Goal: Transaction & Acquisition: Purchase product/service

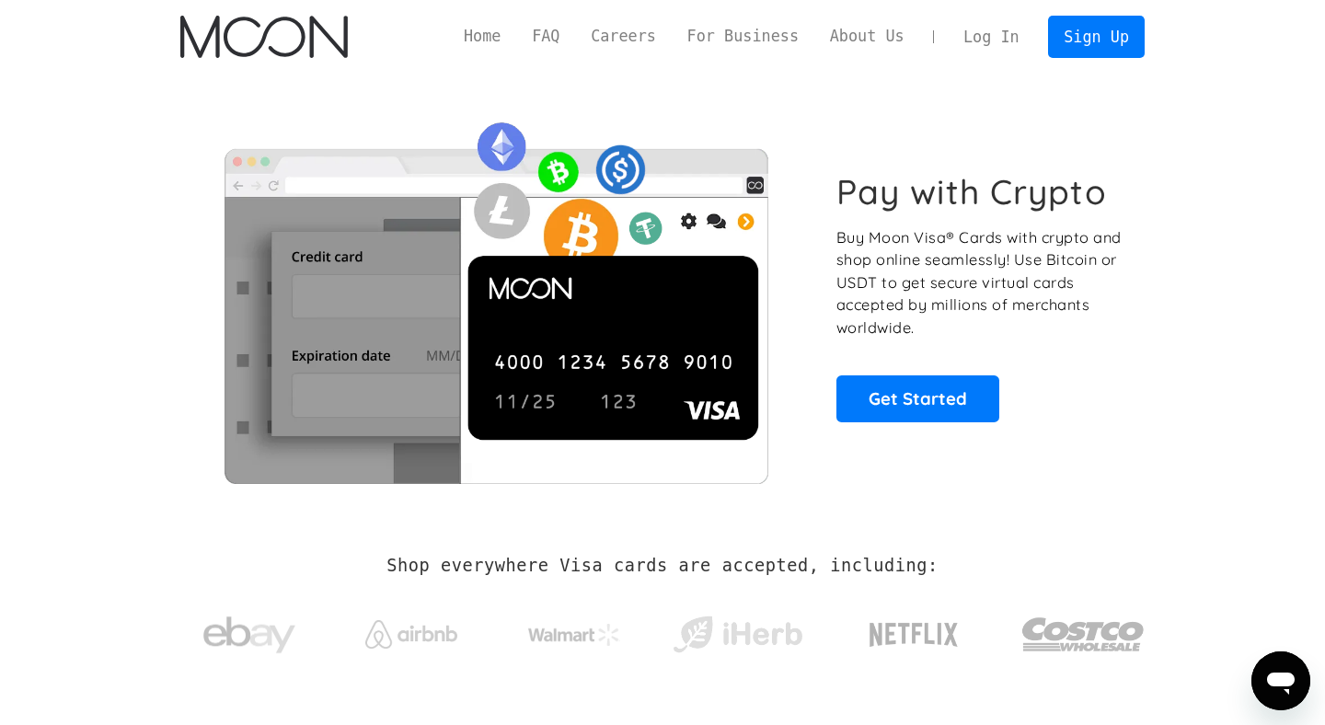
click at [993, 31] on link "Log In" at bounding box center [991, 37] width 87 height 40
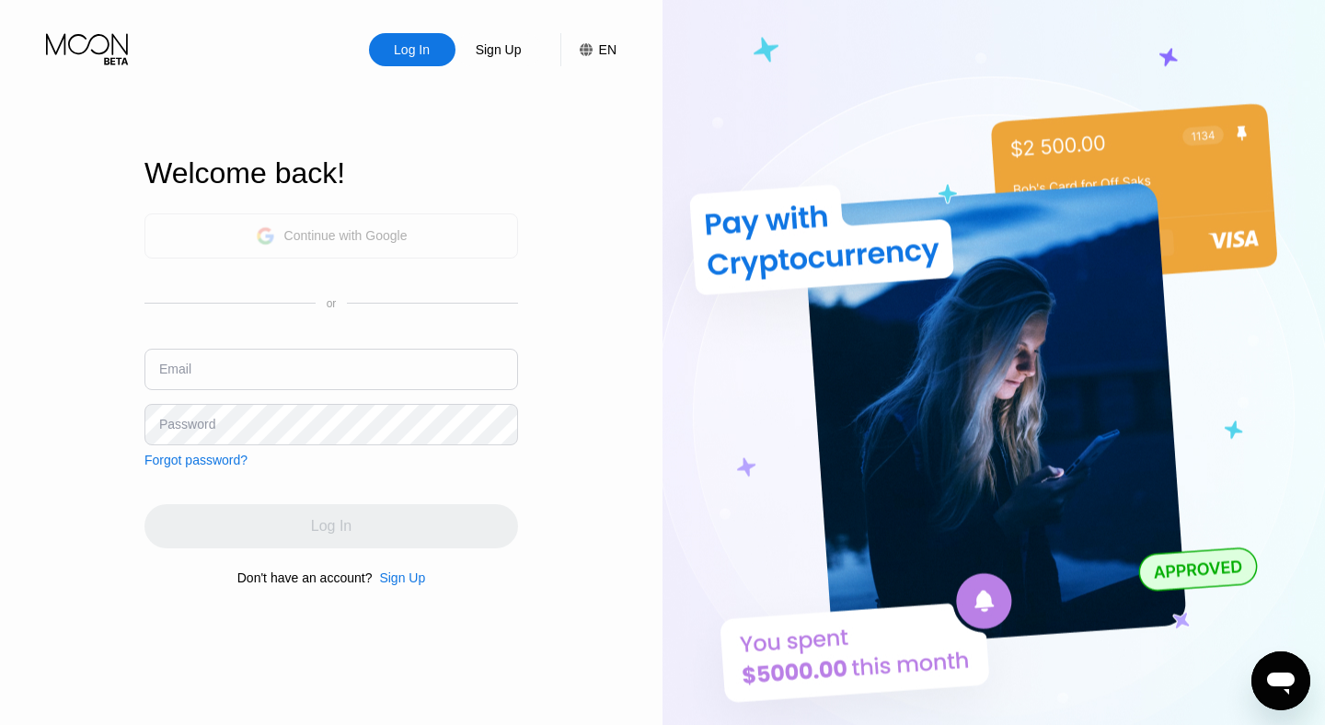
click at [367, 225] on div "Continue with Google" at bounding box center [332, 236] width 152 height 29
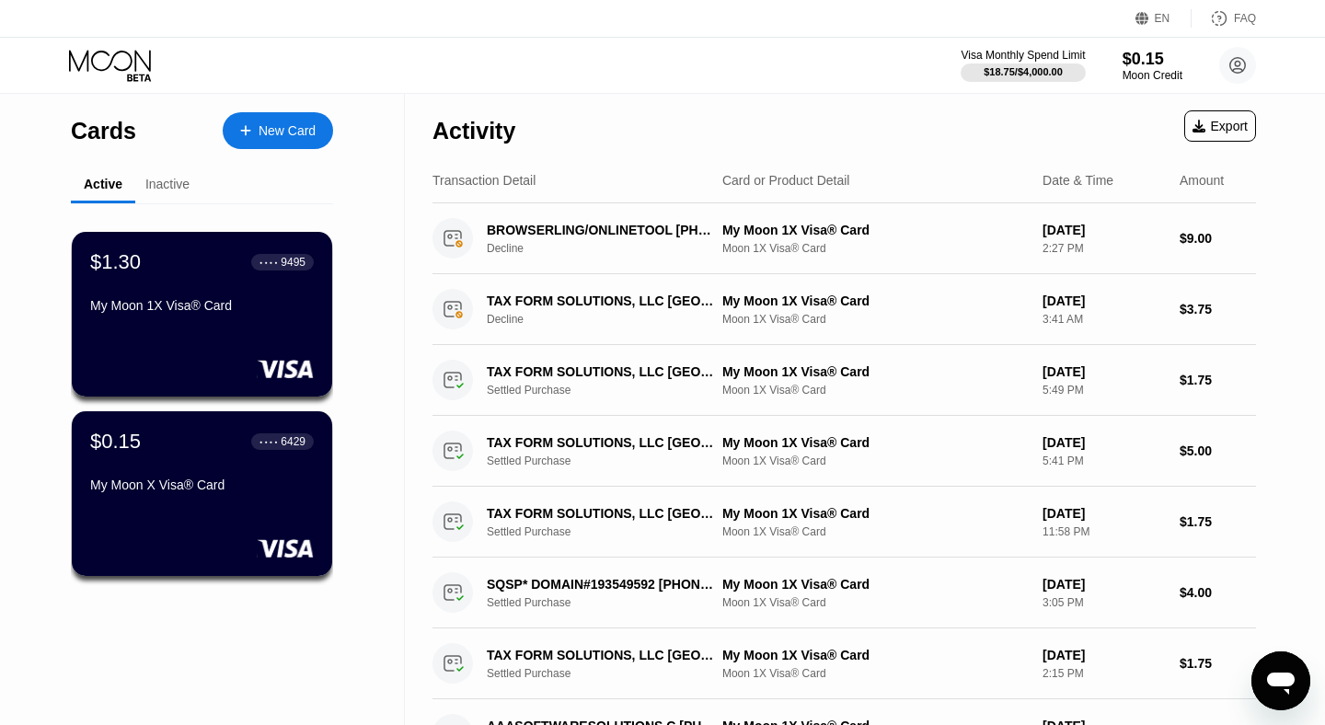
click at [162, 199] on div "Inactive" at bounding box center [167, 185] width 64 height 36
click at [164, 190] on div "Inactive" at bounding box center [167, 184] width 44 height 15
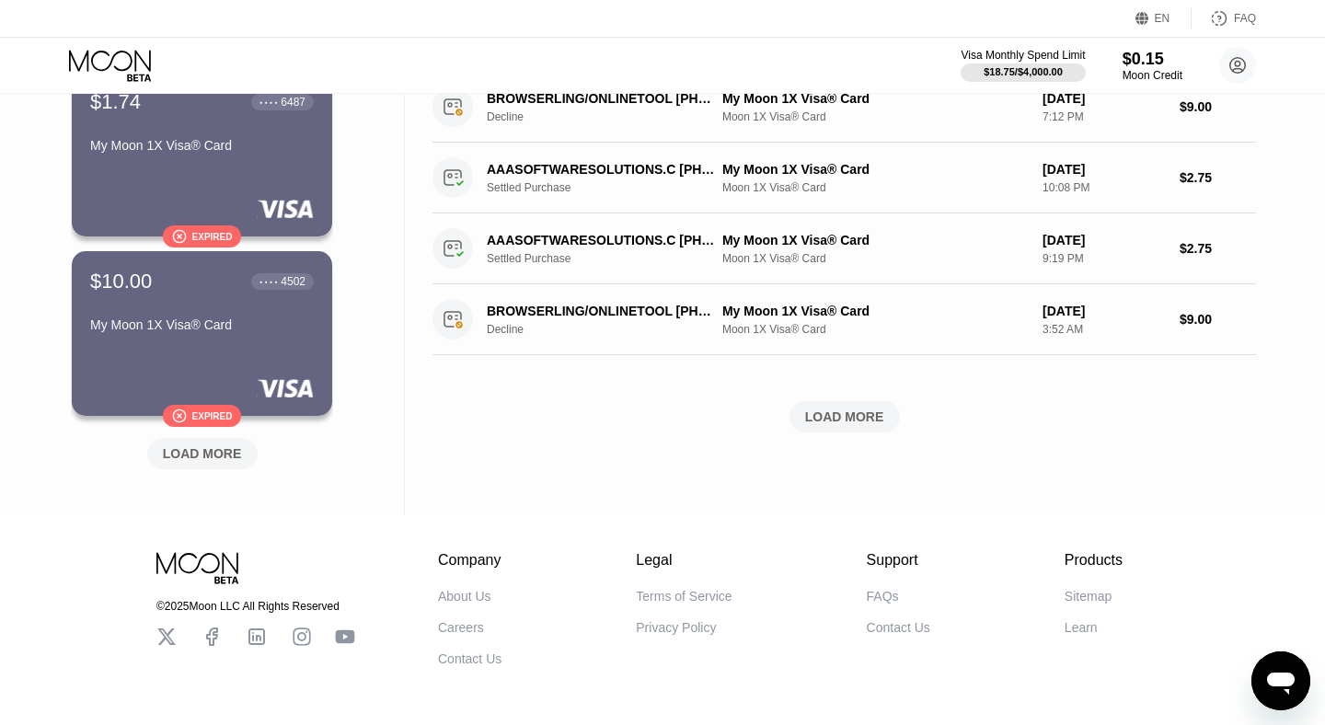
scroll to position [764, 0]
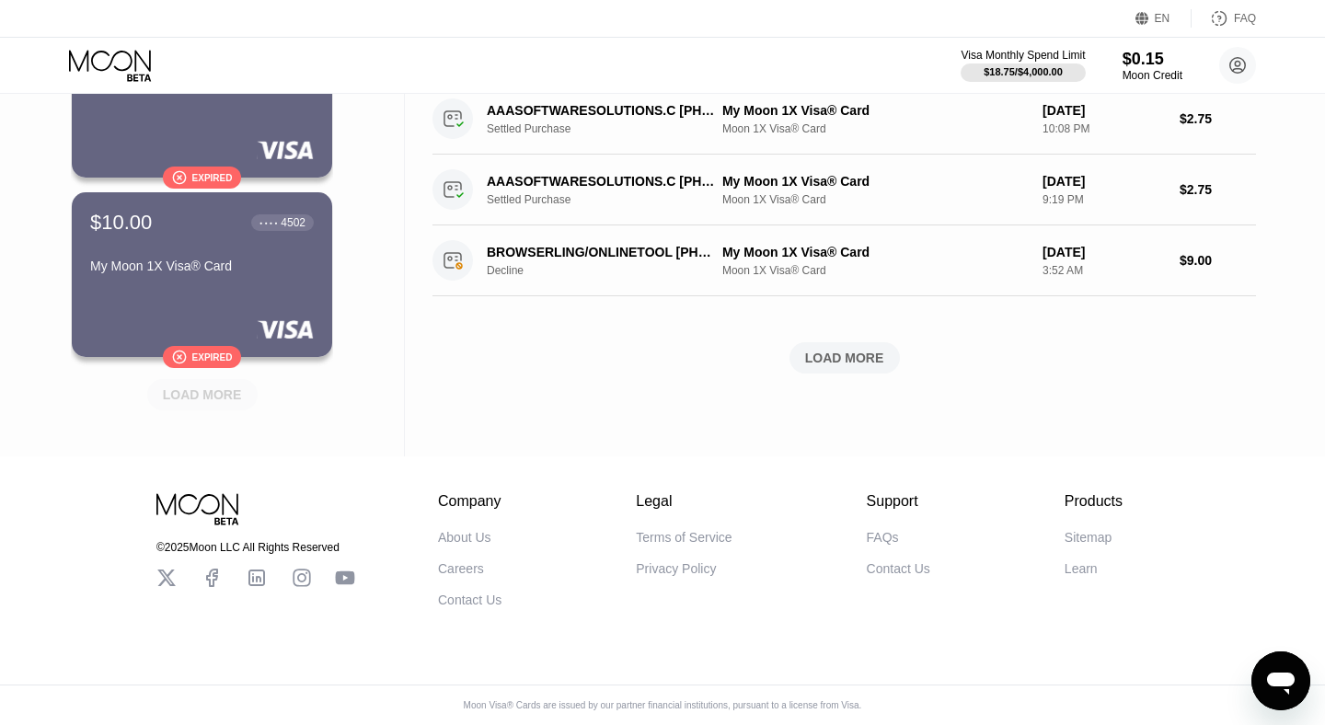
click at [194, 392] on div "LOAD MORE" at bounding box center [202, 395] width 79 height 17
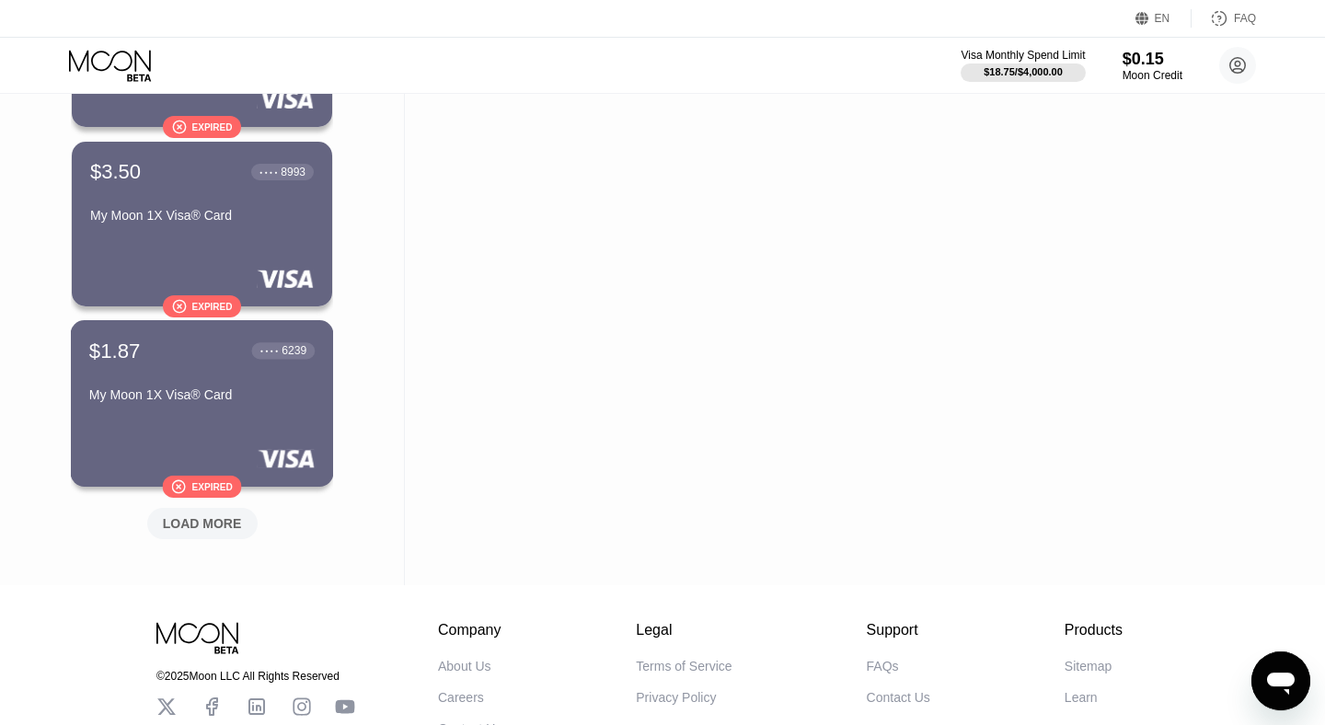
scroll to position [1538, 0]
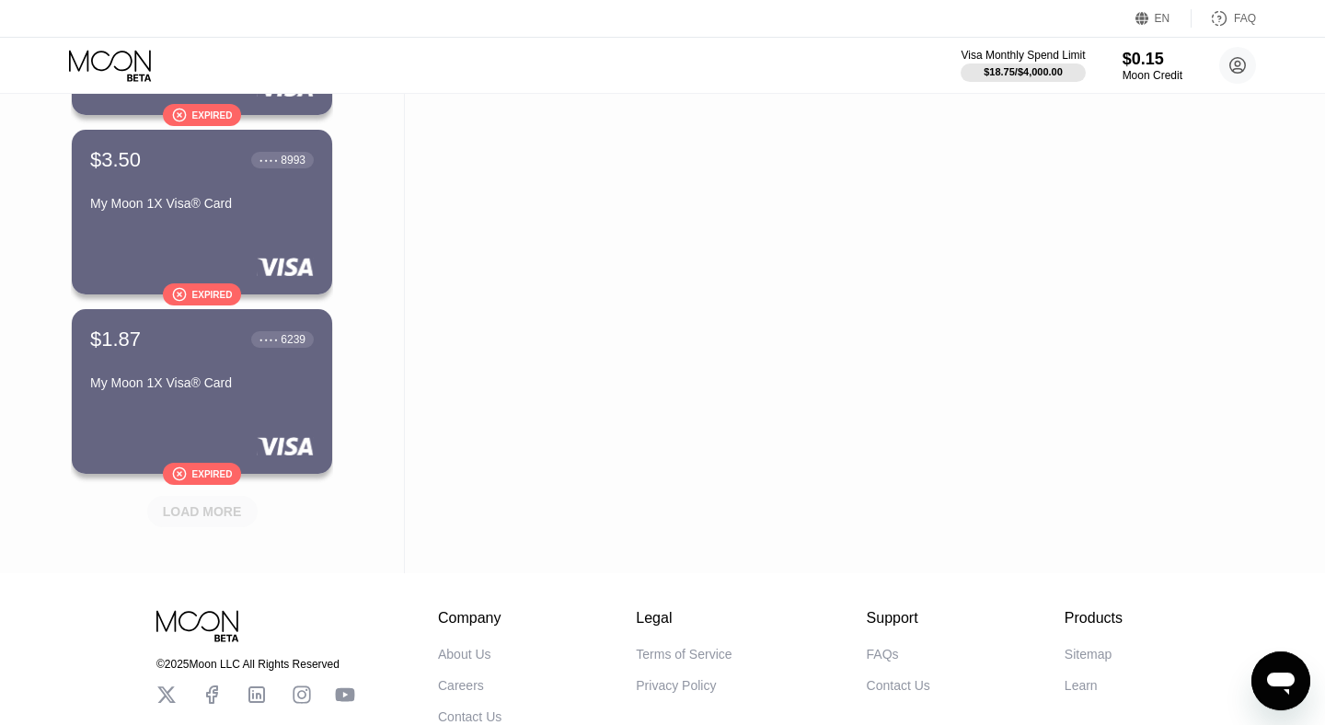
click at [202, 508] on div "LOAD MORE" at bounding box center [202, 511] width 79 height 17
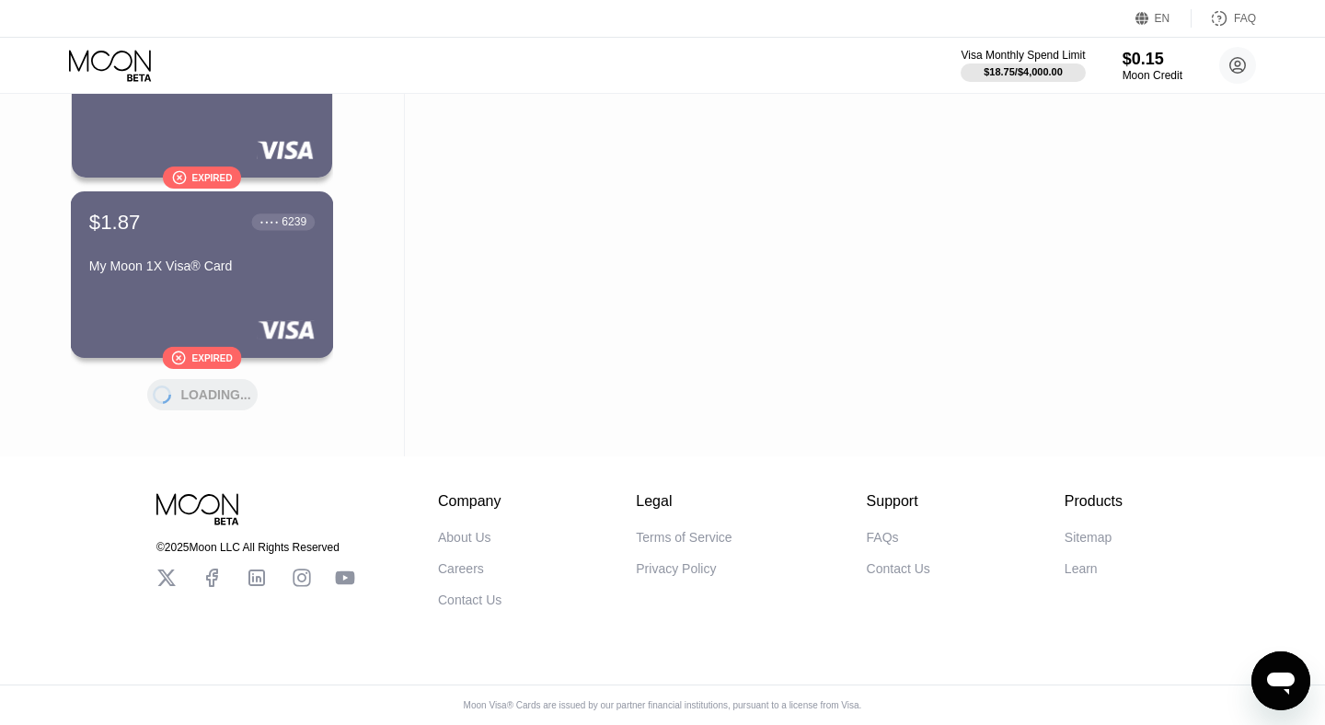
click at [225, 299] on div "$1.87 ● ● ● ● 6239 My Moon 1X Visa® Card  Expired" at bounding box center [202, 274] width 263 height 167
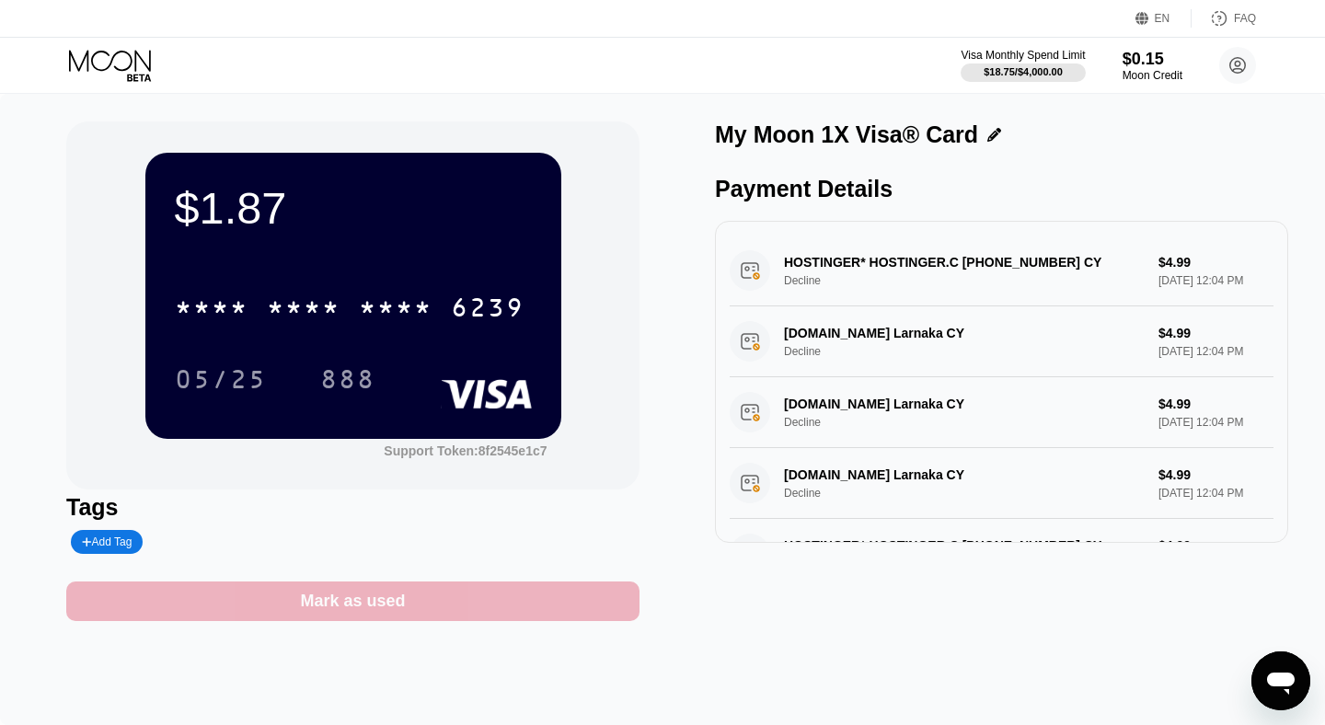
click at [467, 601] on div "Mark as used" at bounding box center [352, 602] width 573 height 40
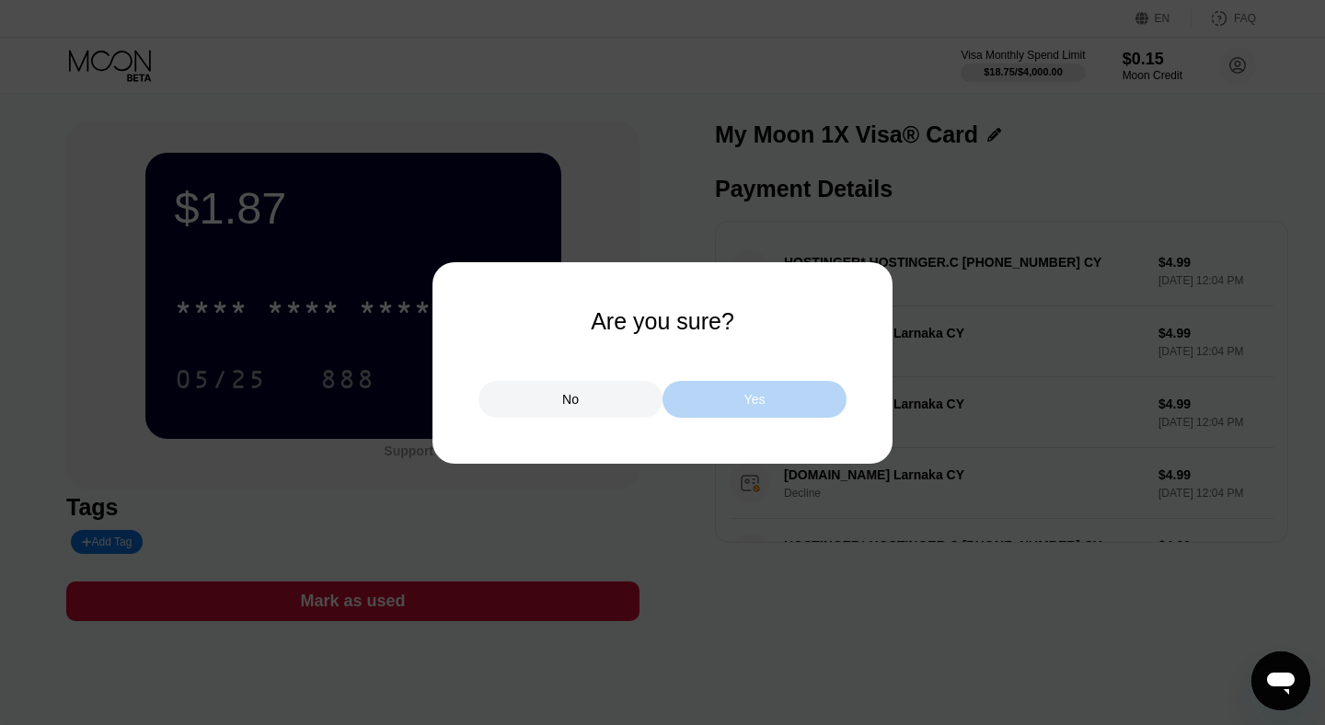
click at [745, 401] on div "Yes" at bounding box center [754, 399] width 21 height 17
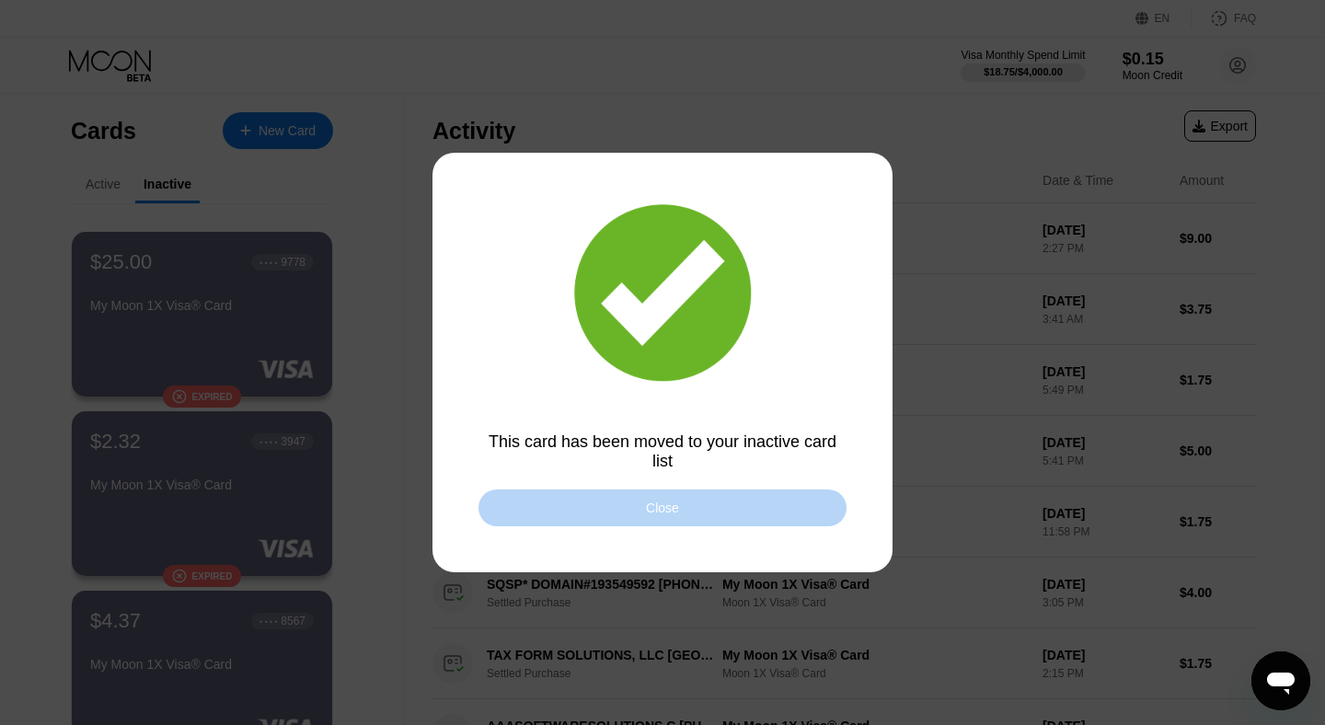
click at [740, 512] on div "Close" at bounding box center [663, 508] width 368 height 37
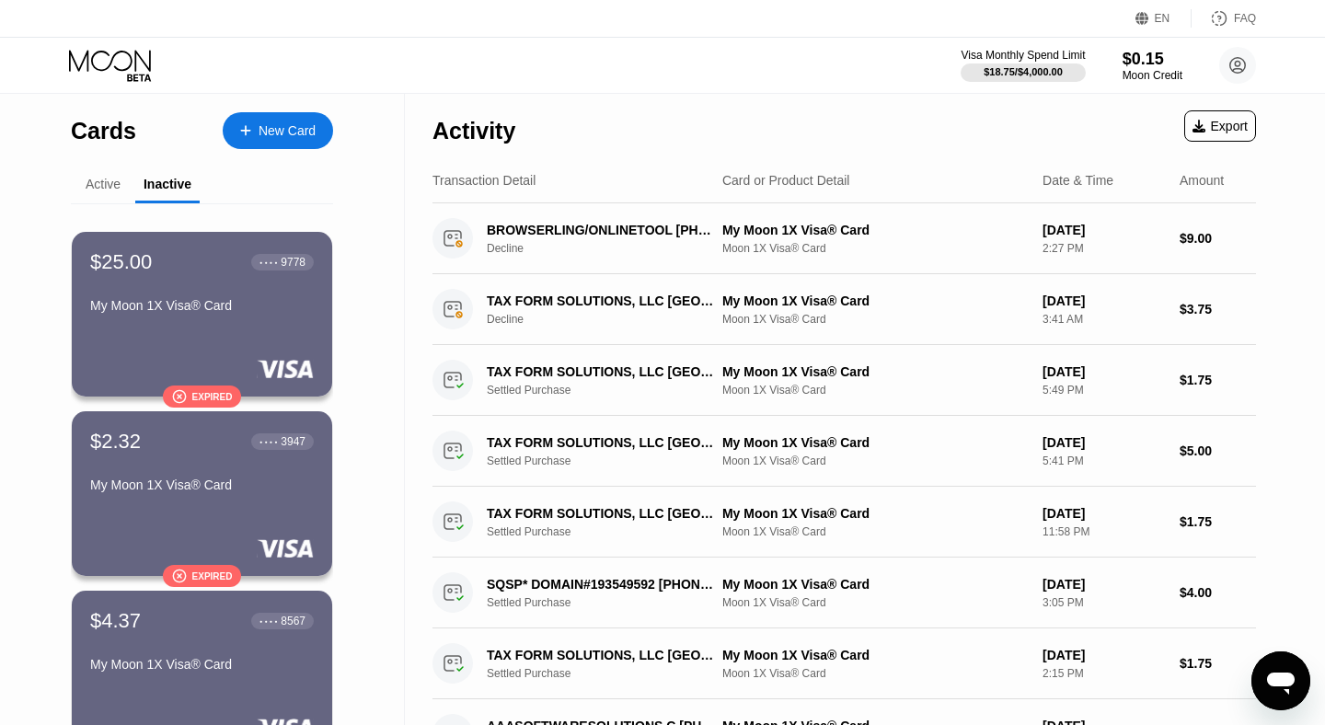
click at [92, 187] on div "Active" at bounding box center [103, 184] width 35 height 15
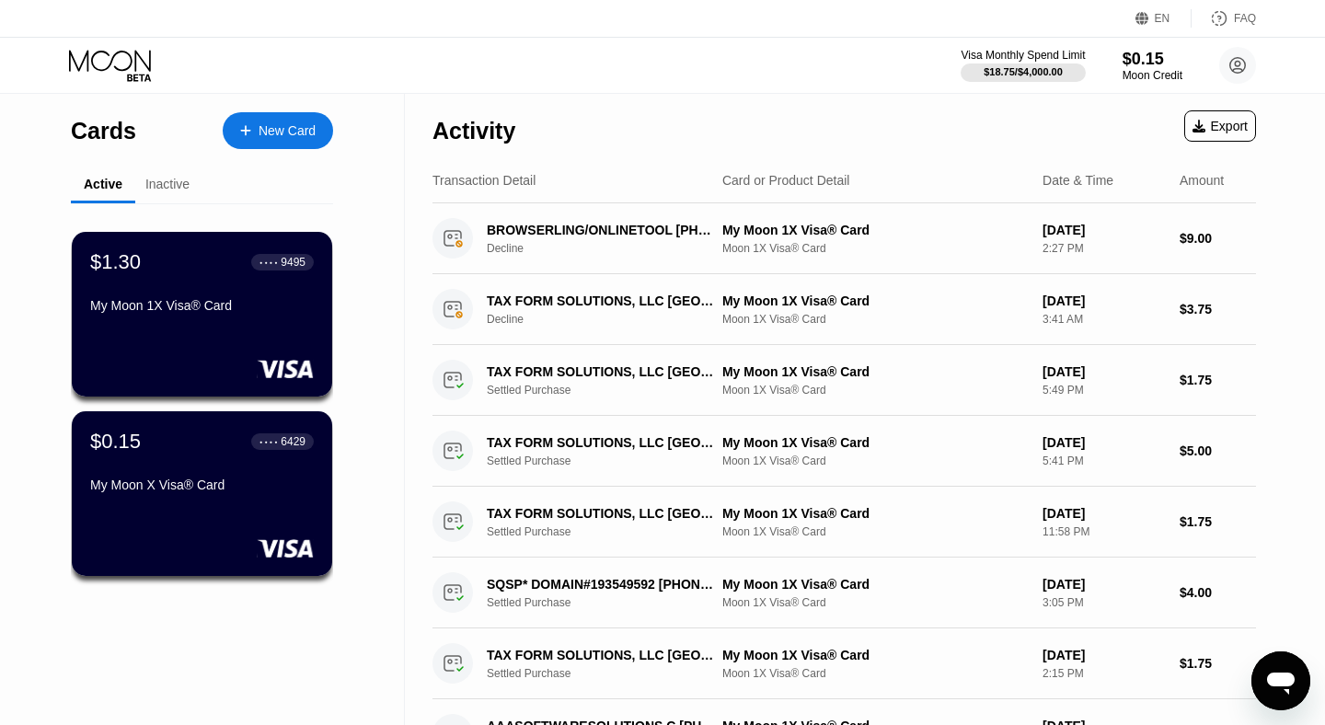
click at [290, 134] on div "New Card" at bounding box center [287, 131] width 57 height 16
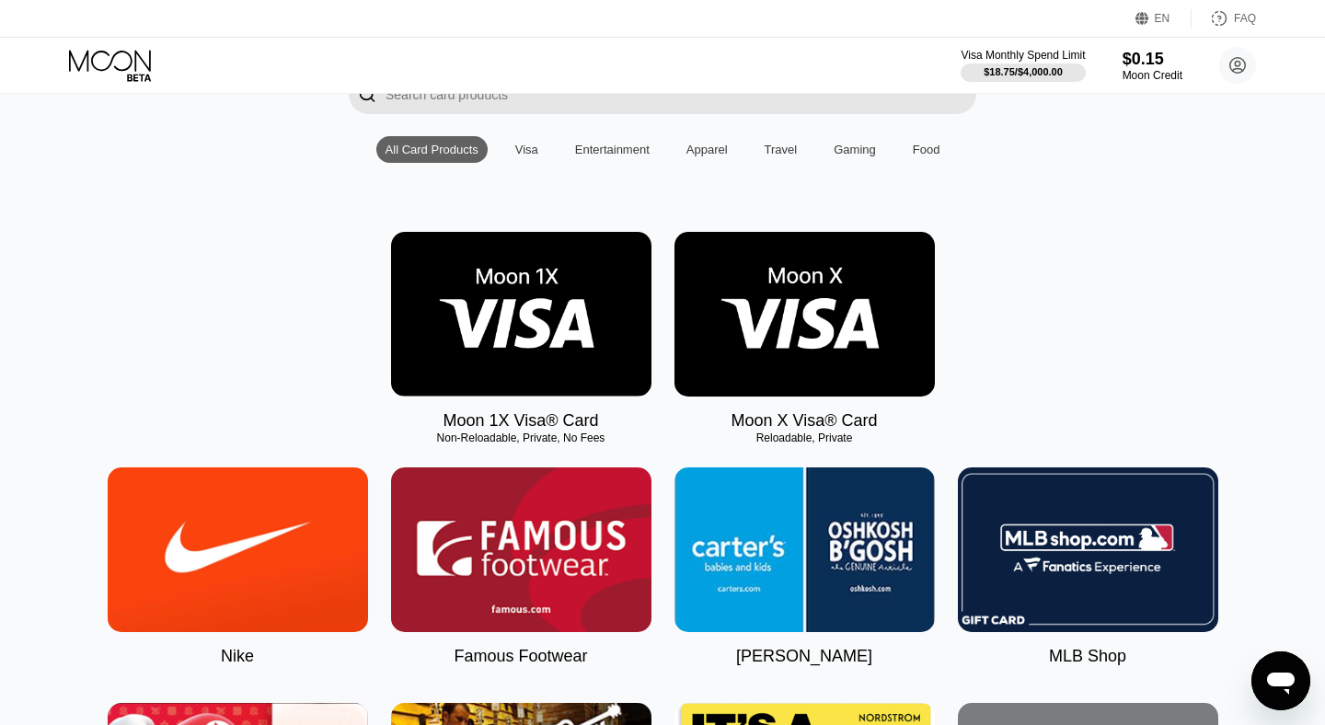
scroll to position [158, 0]
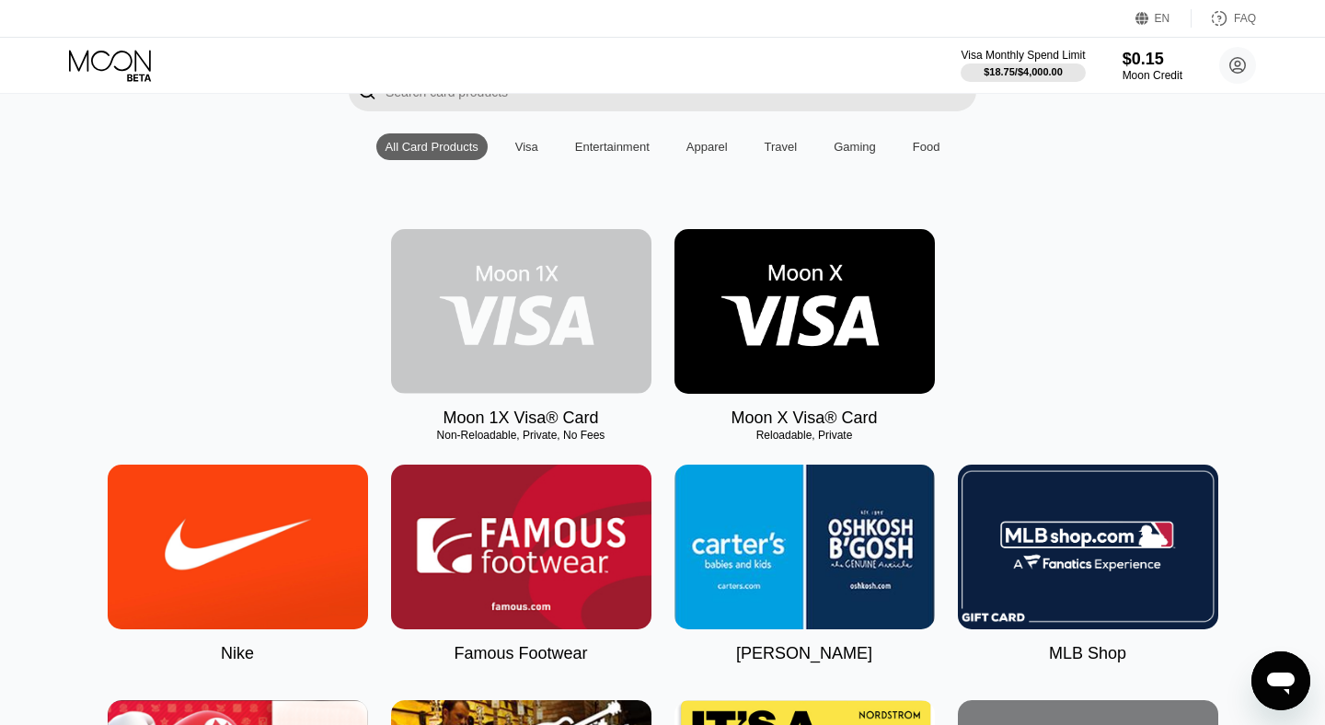
click at [517, 305] on img at bounding box center [521, 311] width 260 height 165
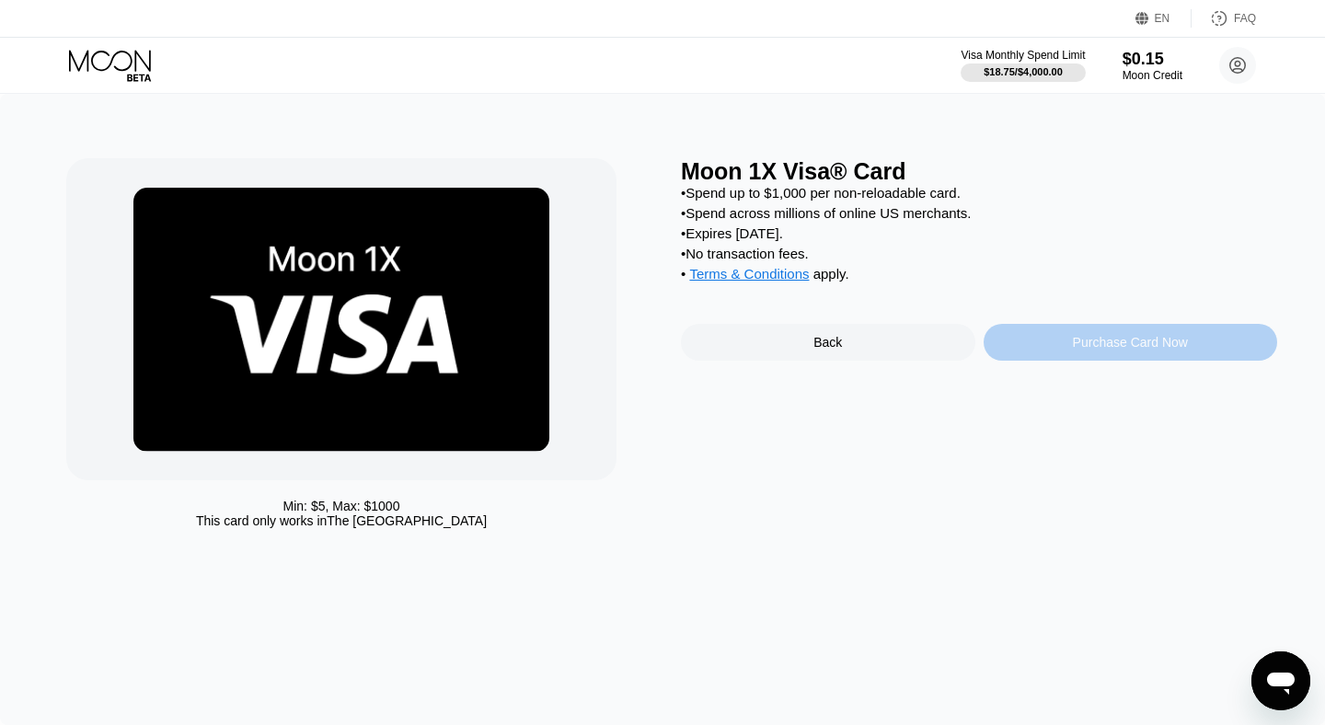
click at [1141, 350] on div "Purchase Card Now" at bounding box center [1130, 342] width 115 height 15
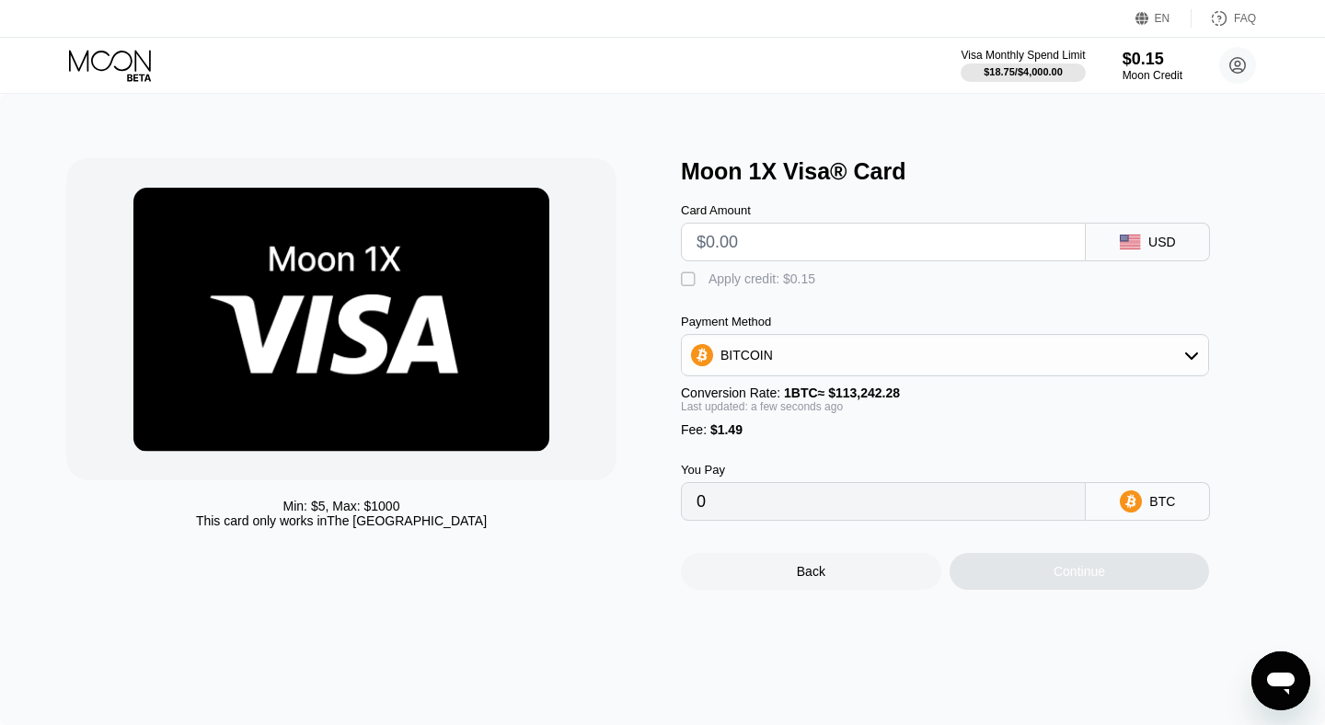
click at [749, 246] on input "text" at bounding box center [884, 242] width 374 height 37
type input "$5"
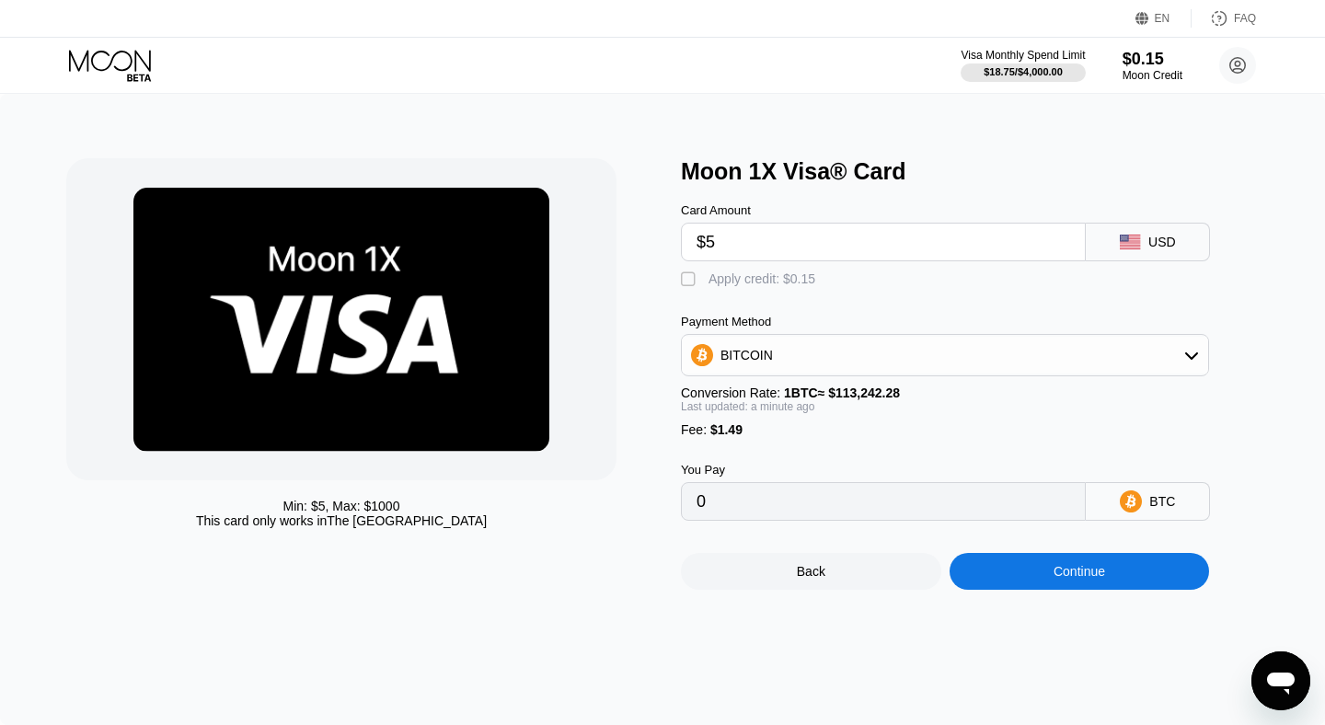
type input "0.00005732"
type input "$50"
type input "0.00045469"
type input "$5"
type input "0.00005732"
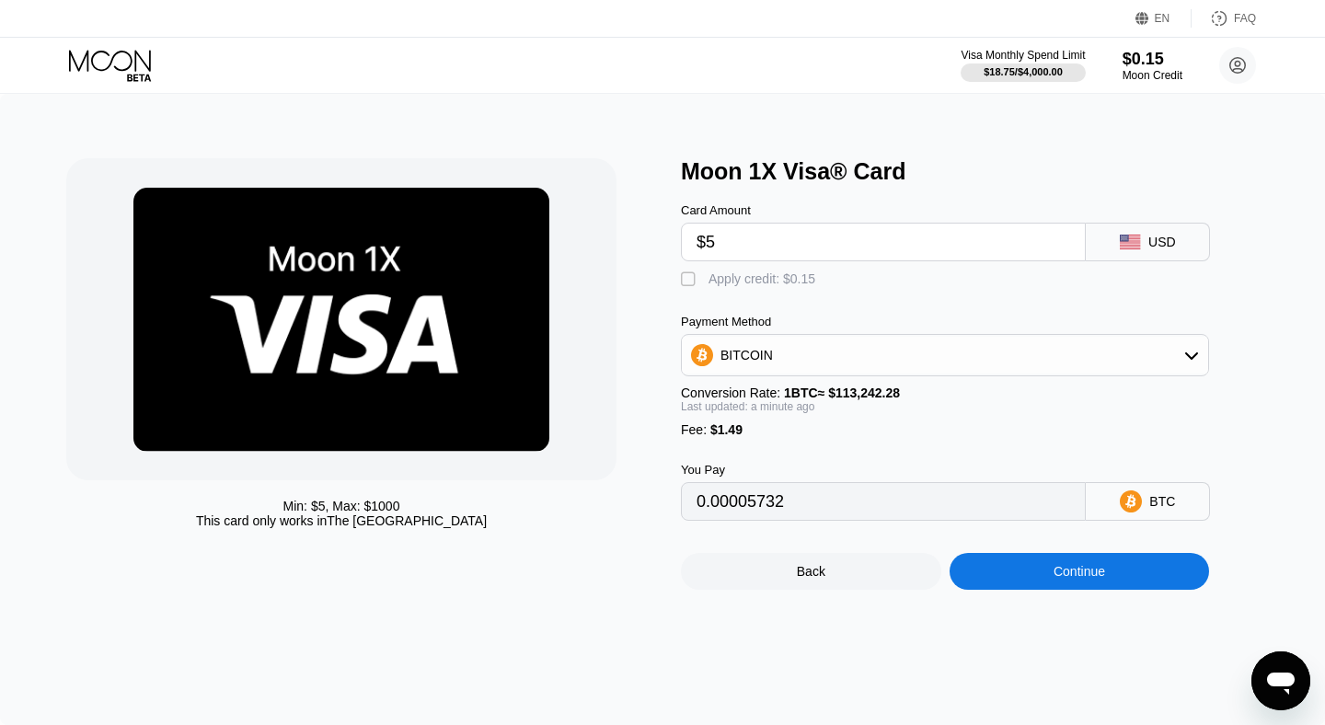
type input "$52"
type input "0.00047236"
type input "$52"
click at [776, 367] on div "BITCOIN" at bounding box center [945, 355] width 526 height 37
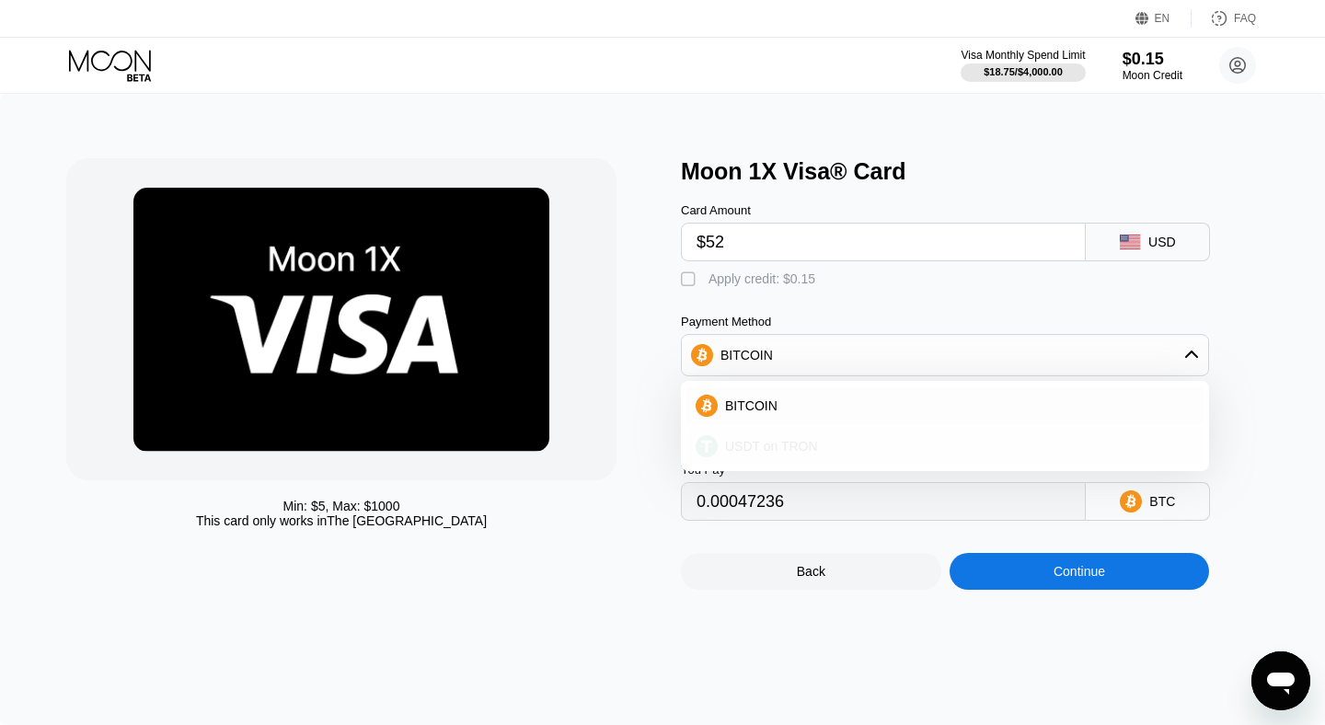
click at [757, 449] on span "USDT on TRON" at bounding box center [771, 446] width 93 height 15
type input "54.03"
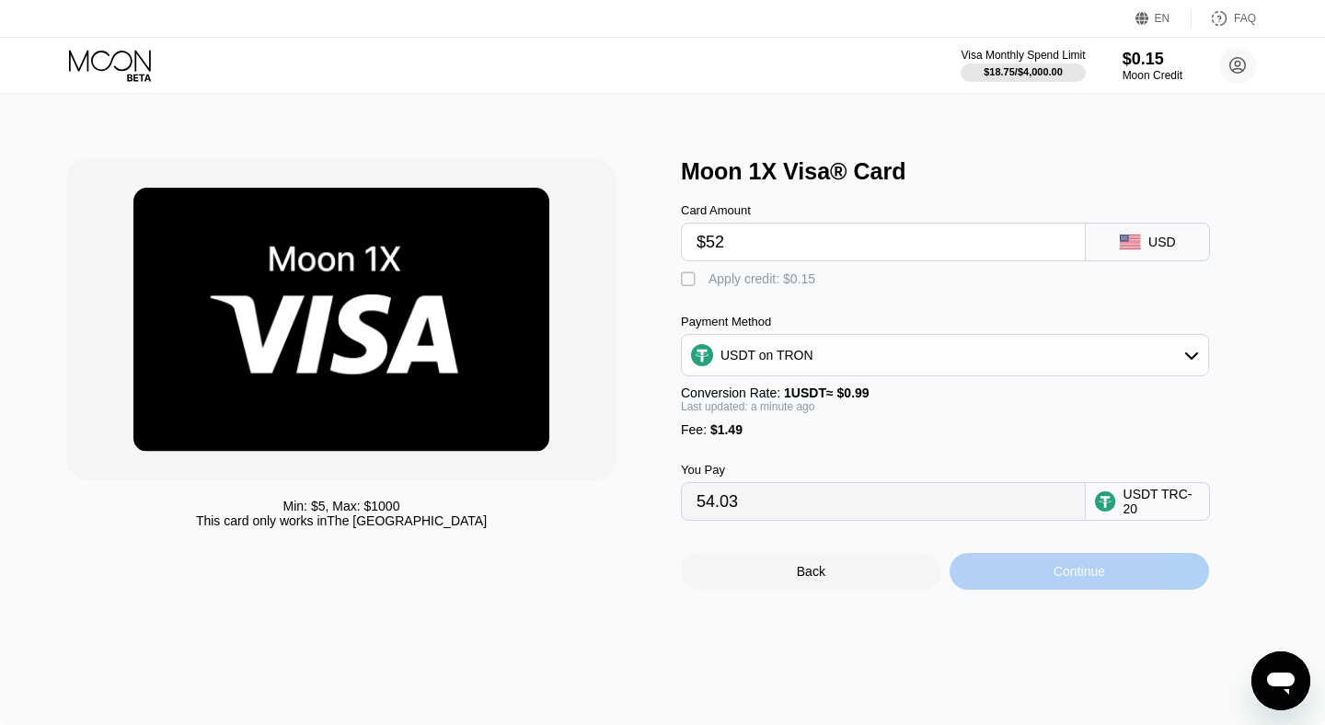
click at [1095, 579] on div "Continue" at bounding box center [1080, 571] width 52 height 15
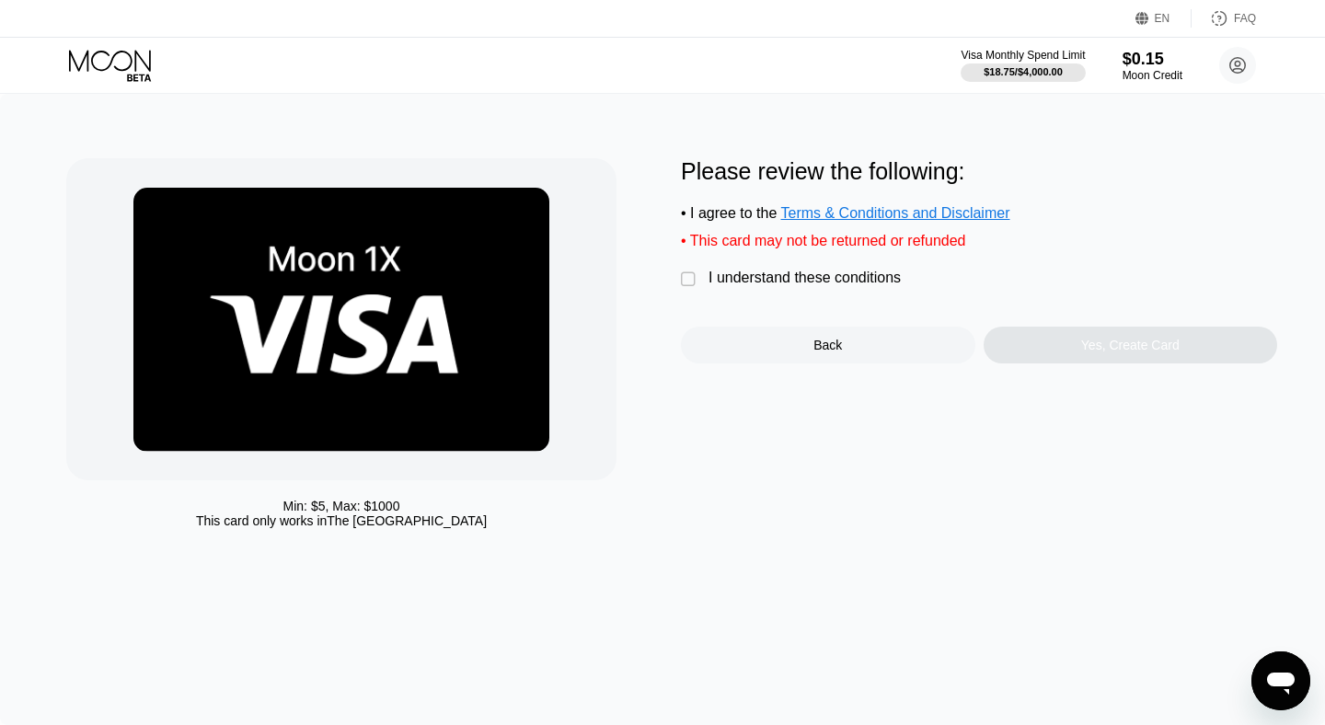
click at [684, 274] on div "" at bounding box center [690, 280] width 18 height 18
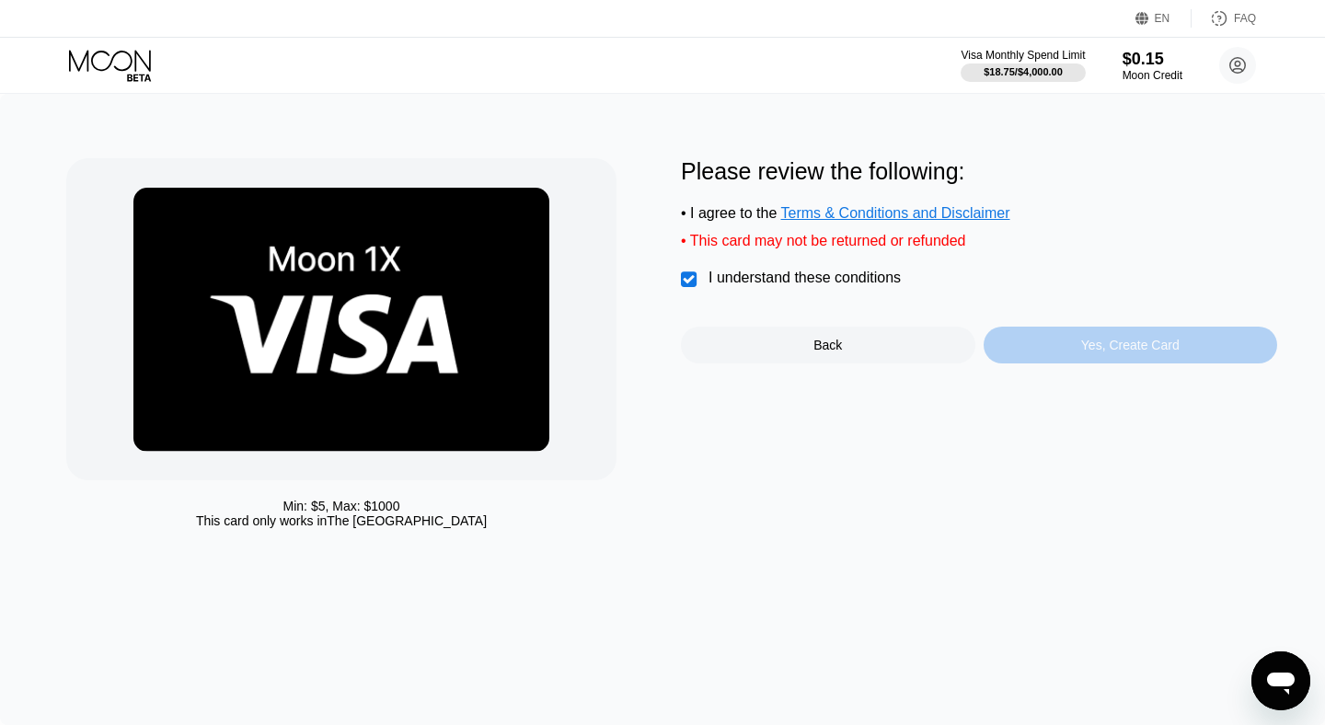
click at [1091, 346] on div "Yes, Create Card" at bounding box center [1130, 345] width 98 height 15
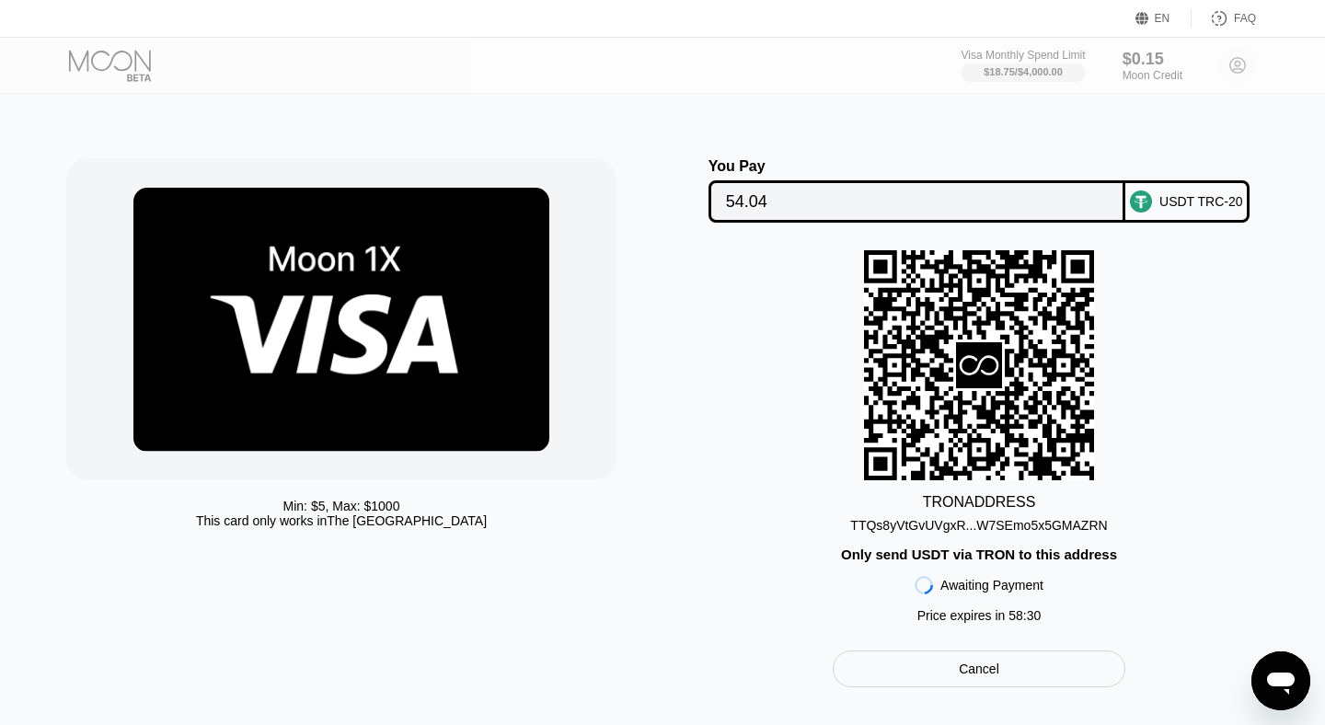
click at [944, 520] on div "TTQs8yVtGvUVgxR...W7SEmo5x5GMAZRN" at bounding box center [978, 522] width 257 height 22
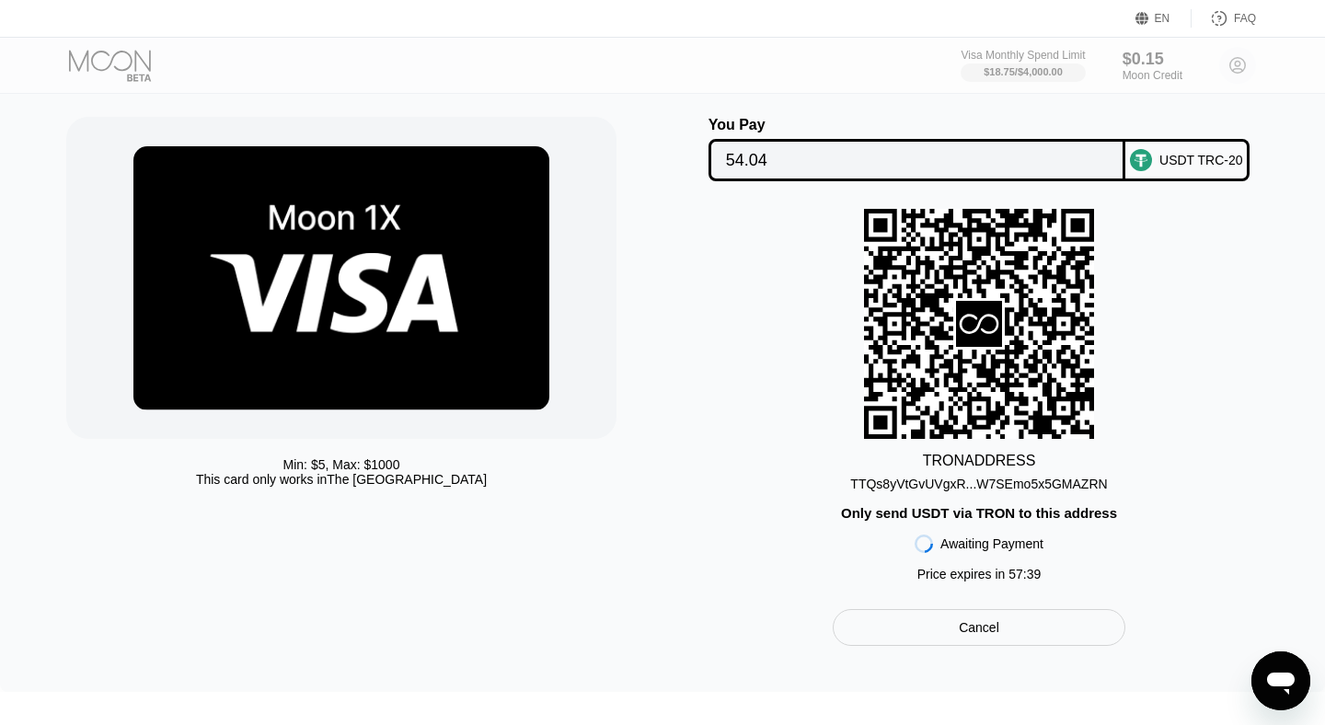
scroll to position [45, 0]
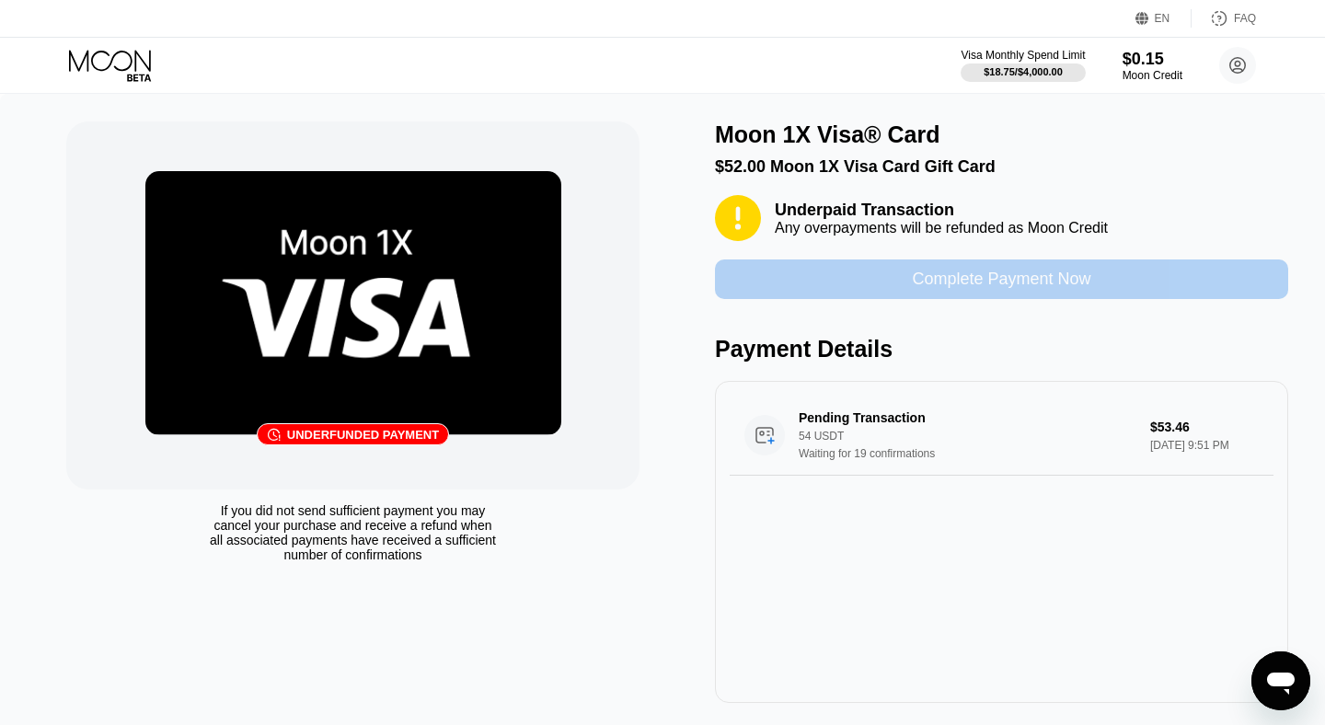
click at [959, 282] on div "Complete Payment Now" at bounding box center [1001, 279] width 179 height 21
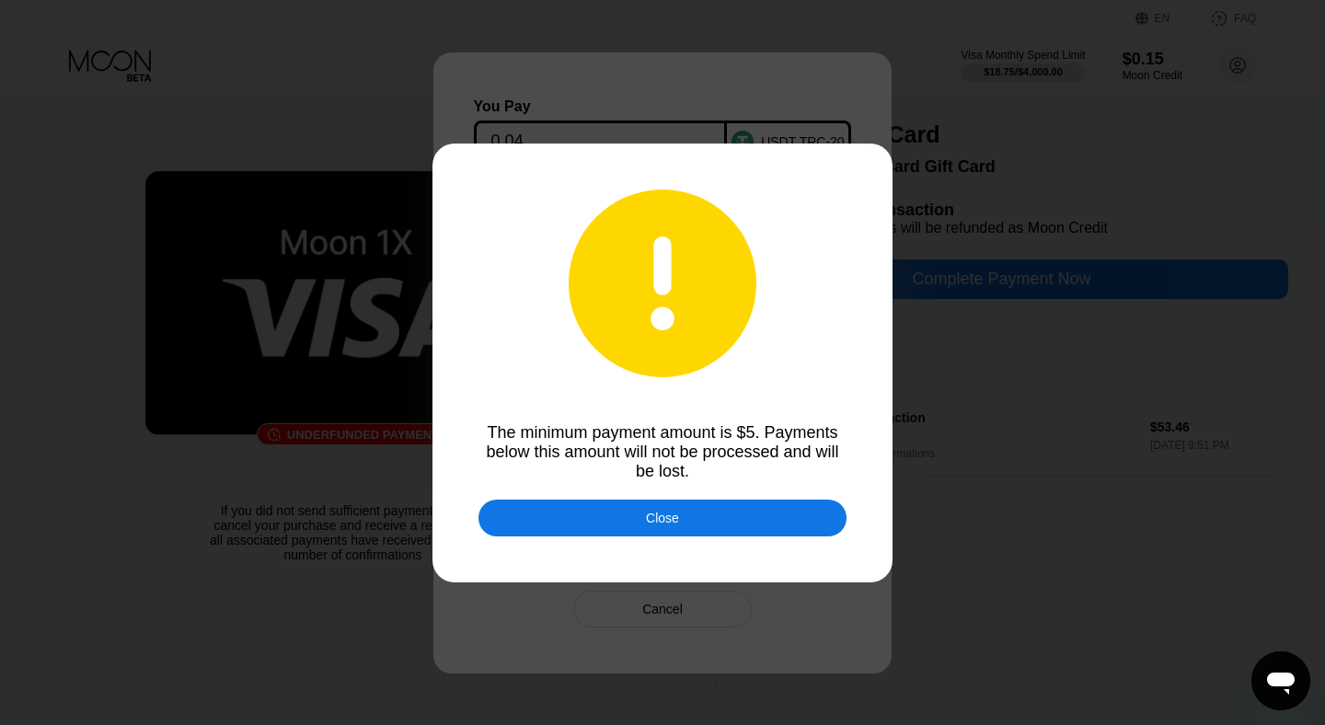
click at [683, 514] on div "Close" at bounding box center [663, 518] width 368 height 37
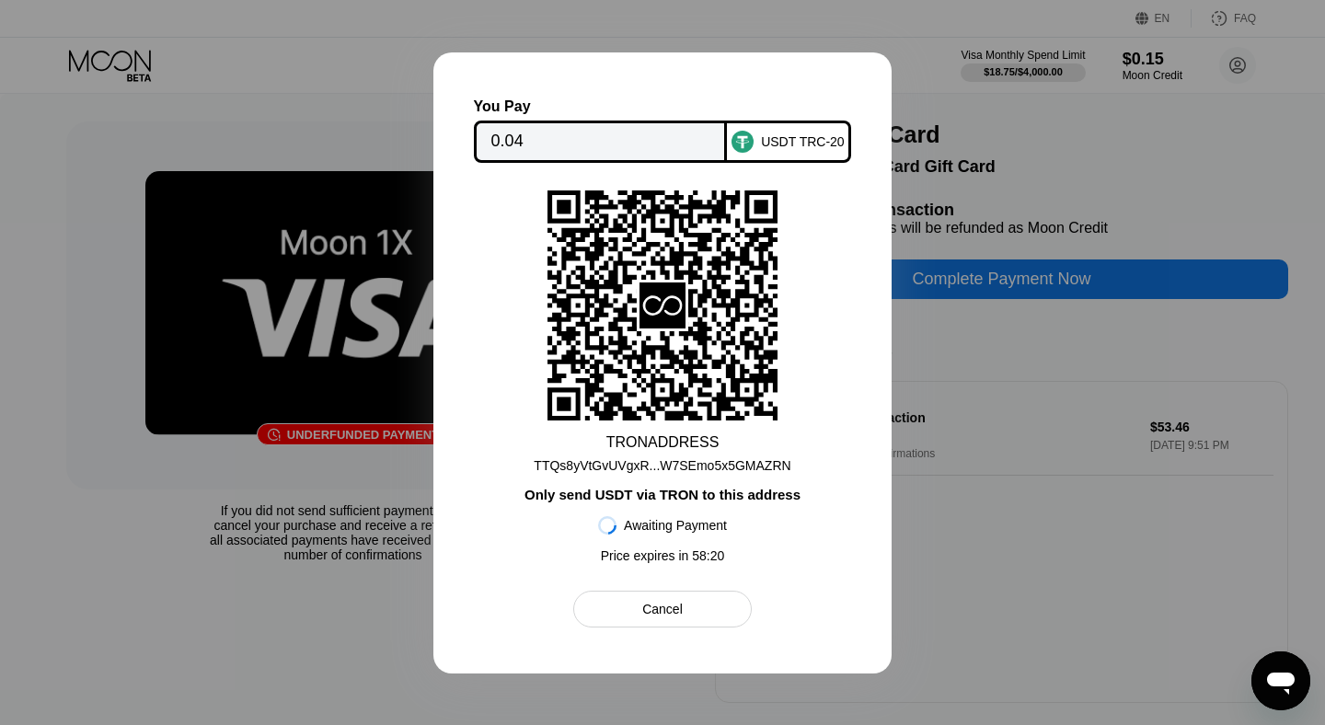
click at [754, 465] on div "TTQs8yVtGvUVgxR...W7SEmo5x5GMAZRN" at bounding box center [662, 465] width 257 height 15
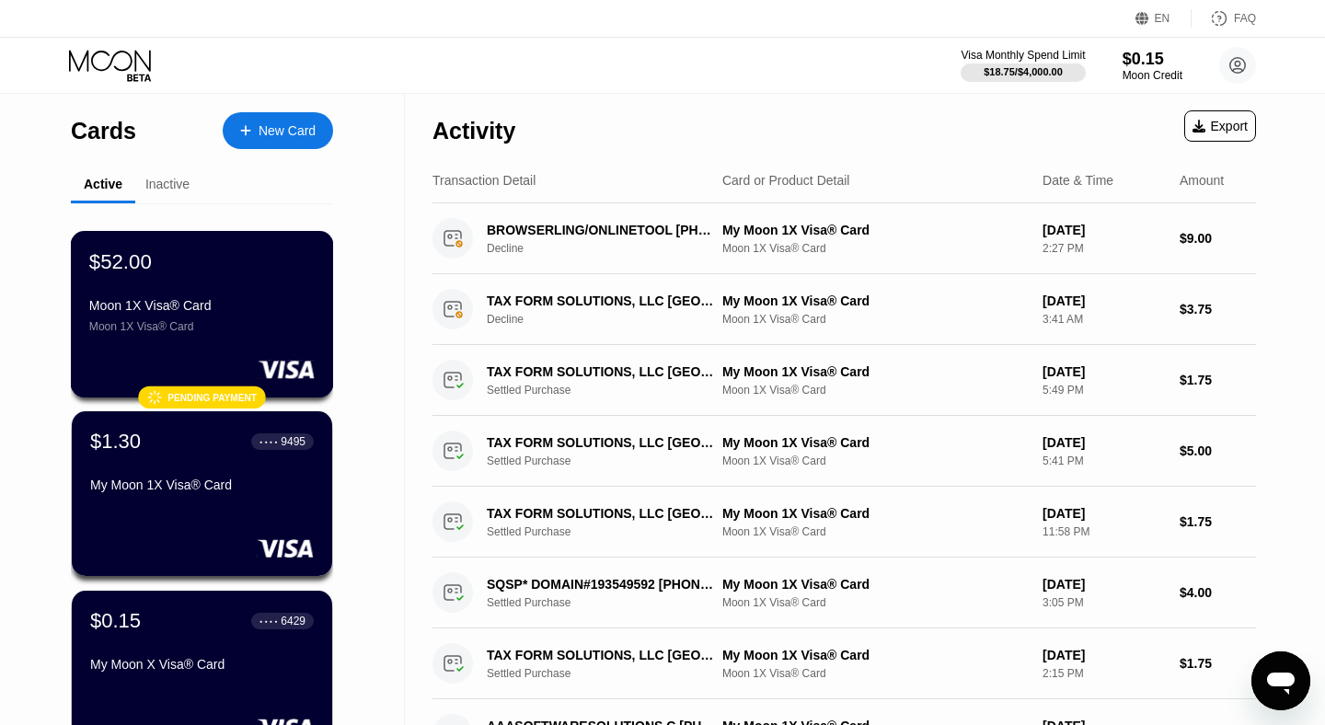
click at [224, 400] on div "Pending payment" at bounding box center [211, 397] width 89 height 10
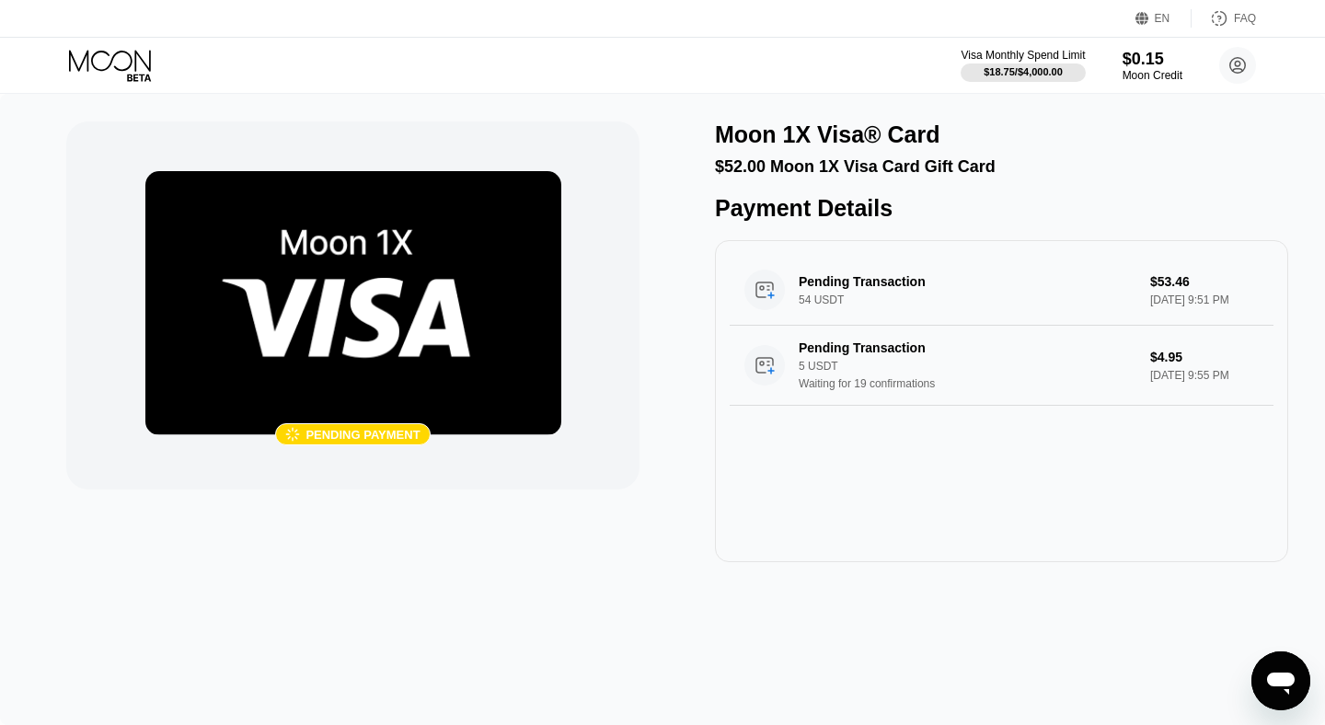
click at [366, 434] on div "Pending payment" at bounding box center [363, 435] width 114 height 14
click at [1124, 373] on div "5 USDT" at bounding box center [975, 366] width 352 height 13
click at [116, 68] on icon at bounding box center [110, 60] width 82 height 21
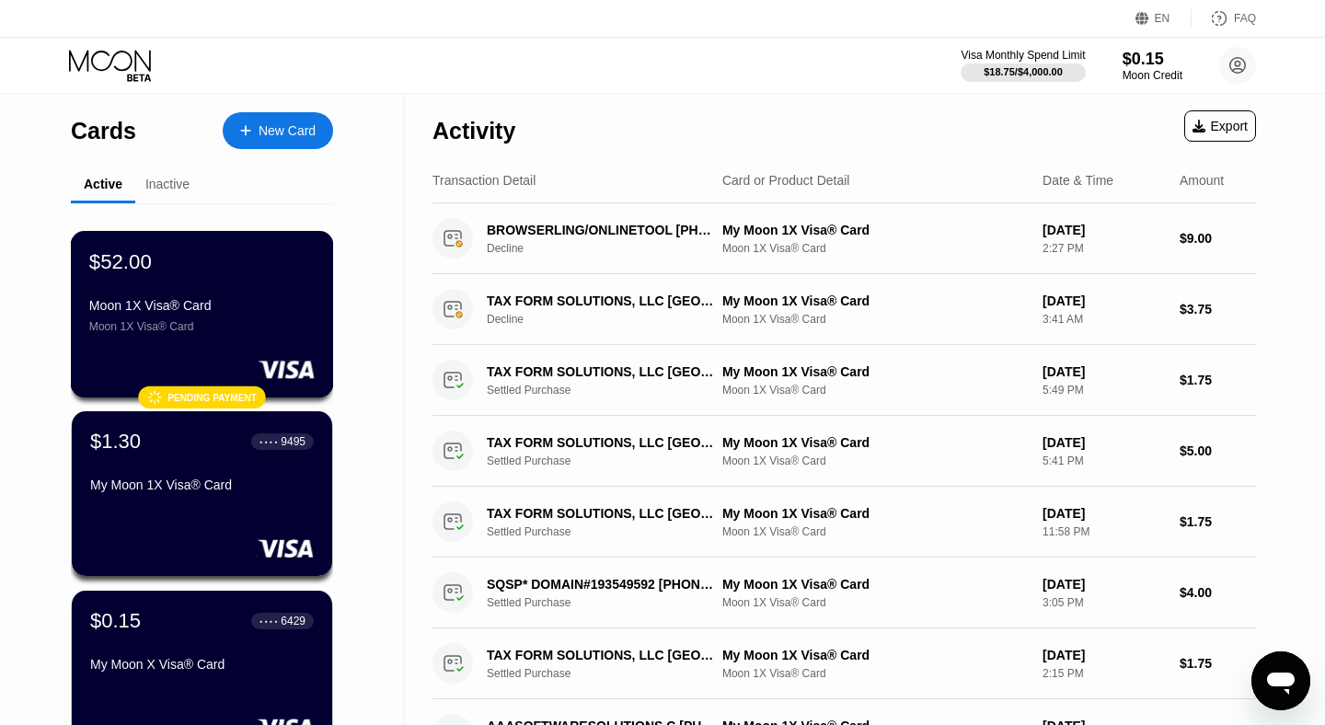
click at [268, 318] on div "Moon 1X Visa® Card Moon 1X Visa® Card" at bounding box center [201, 315] width 225 height 35
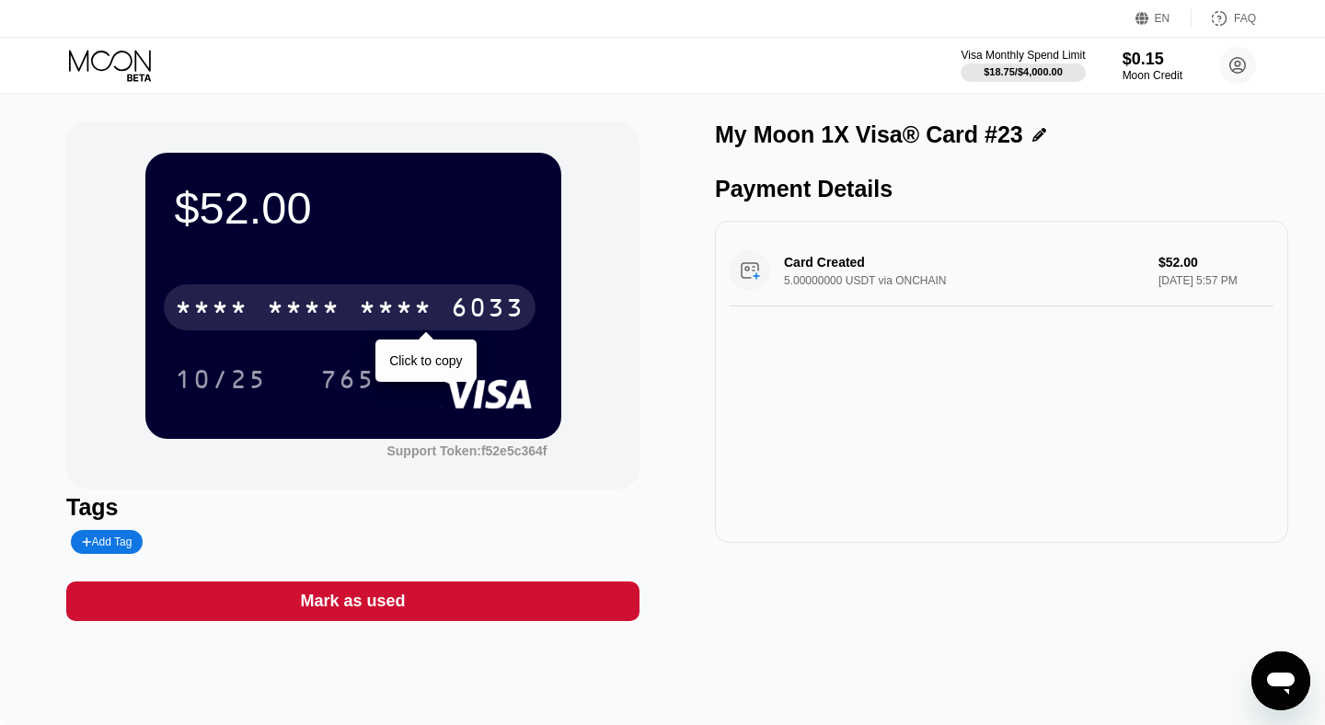
click at [423, 296] on div "* * * *" at bounding box center [396, 309] width 74 height 29
click at [423, 296] on div "2057" at bounding box center [396, 309] width 74 height 29
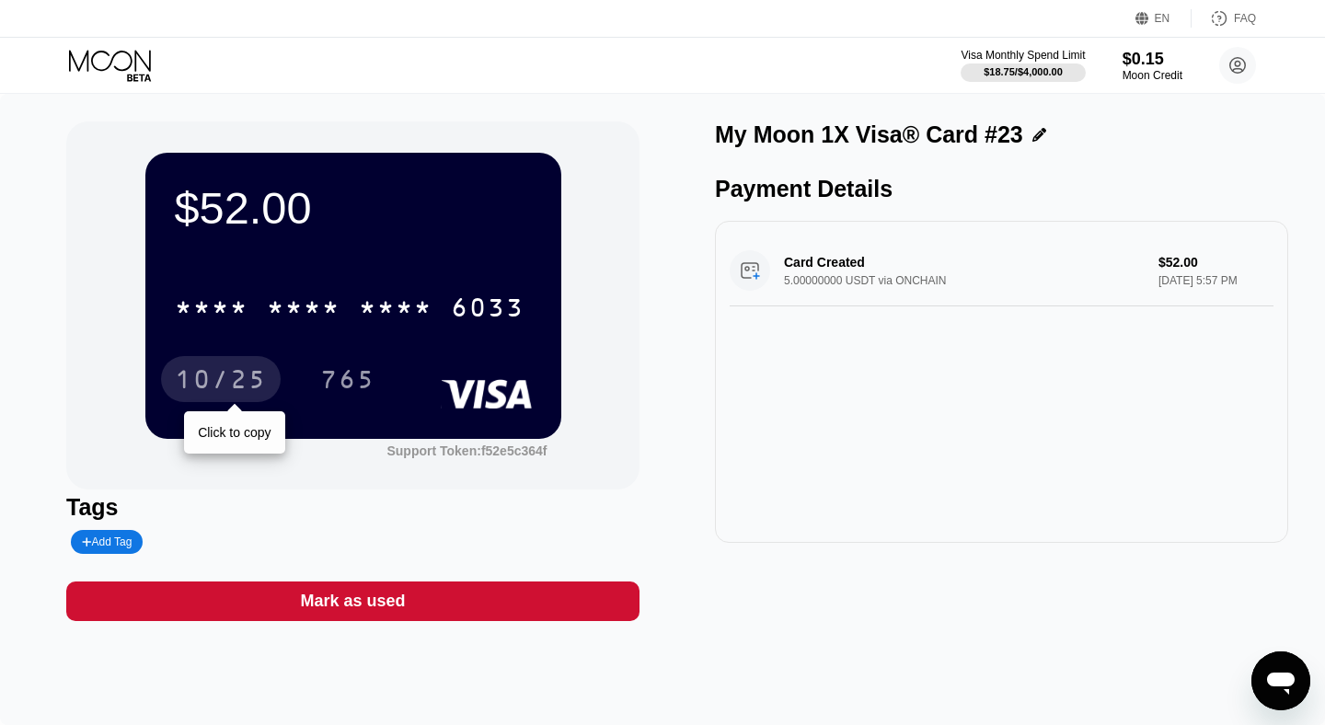
click at [228, 379] on div "10/25" at bounding box center [221, 381] width 92 height 29
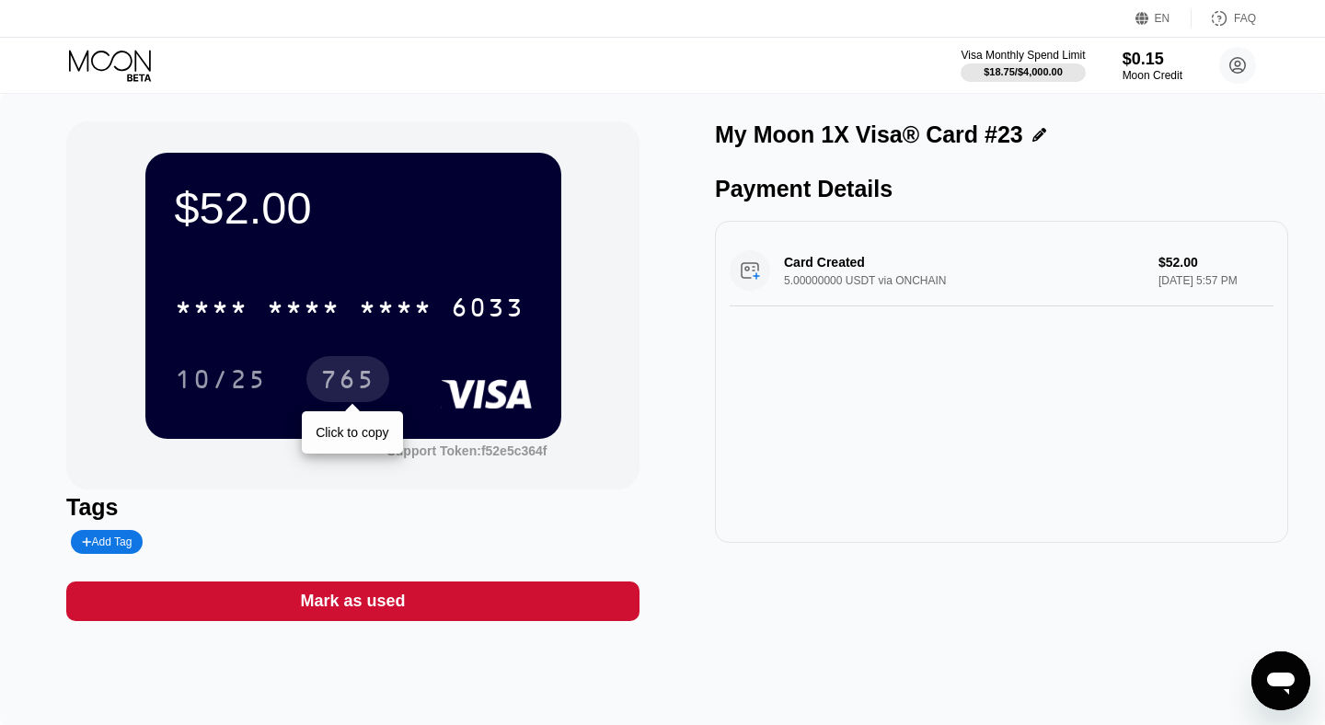
click at [364, 364] on div "765" at bounding box center [347, 379] width 83 height 46
